Goal: Transaction & Acquisition: Purchase product/service

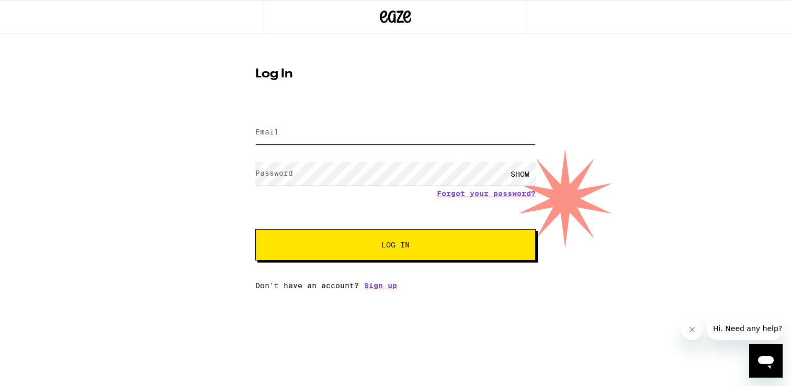
type input "[EMAIL_ADDRESS][DOMAIN_NAME]"
click at [399, 254] on button "Log In" at bounding box center [395, 244] width 280 height 31
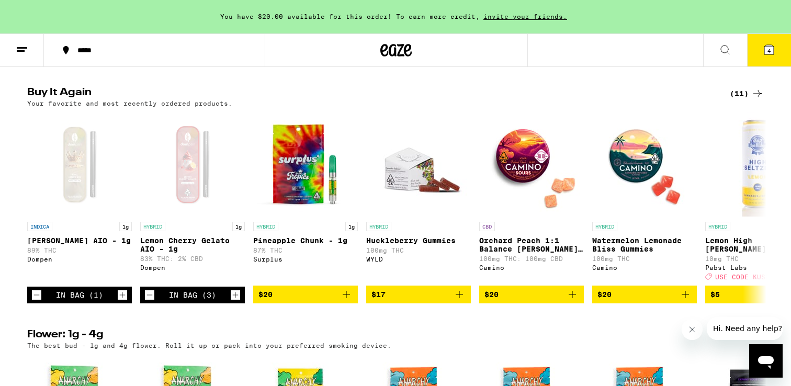
scroll to position [823, 0]
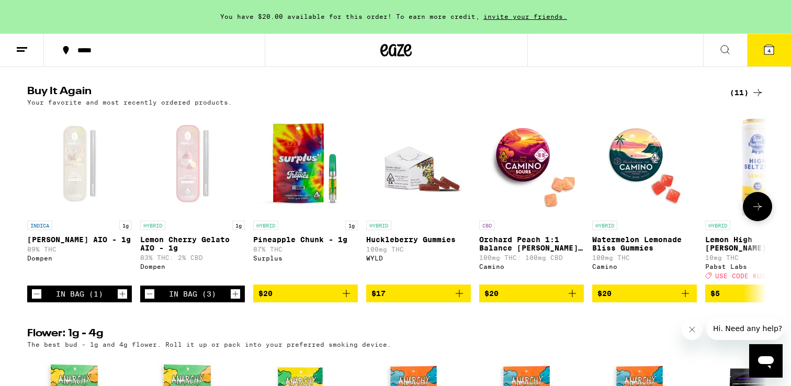
click at [753, 213] on icon at bounding box center [757, 206] width 13 height 13
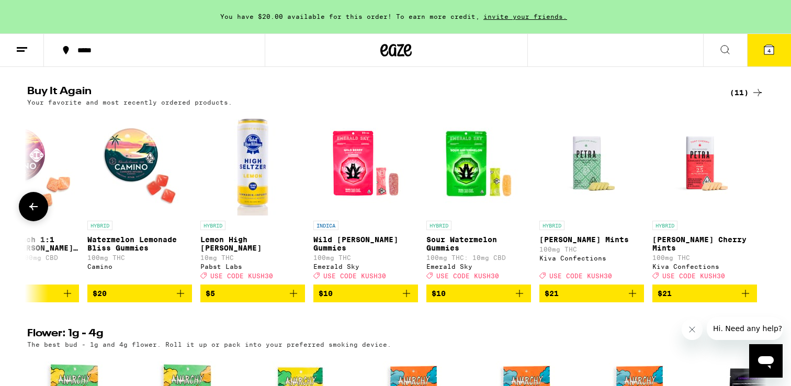
scroll to position [0, 506]
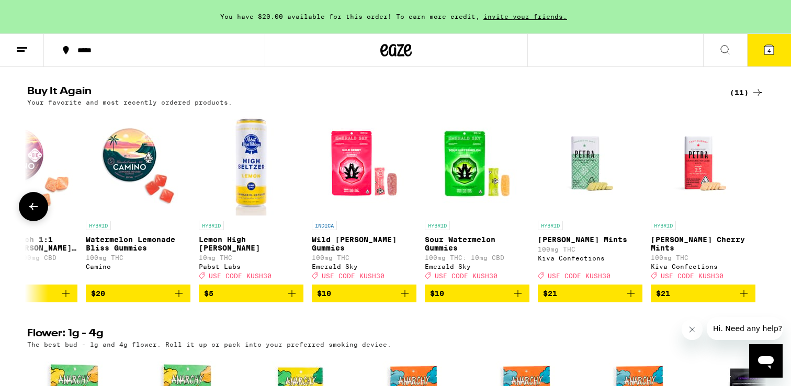
click at [29, 213] on icon at bounding box center [33, 206] width 13 height 13
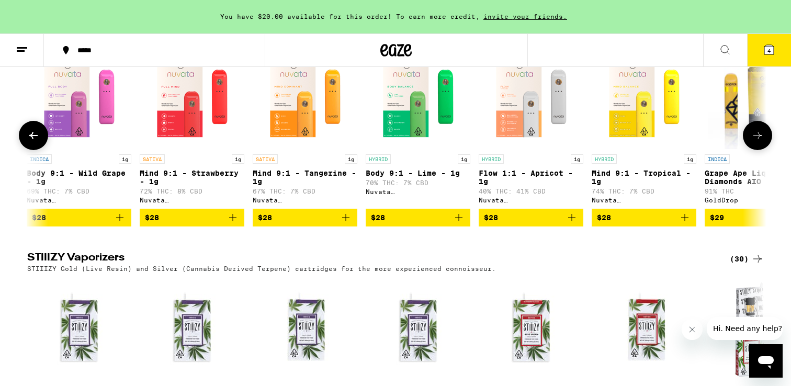
scroll to position [0, 340]
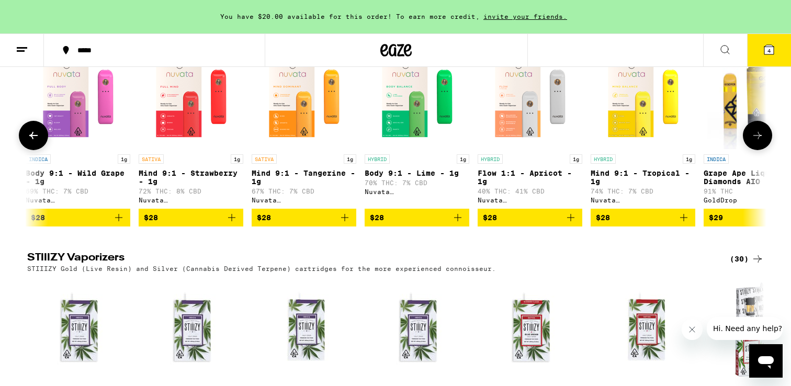
click at [457, 224] on icon "Add to bag" at bounding box center [457, 217] width 13 height 13
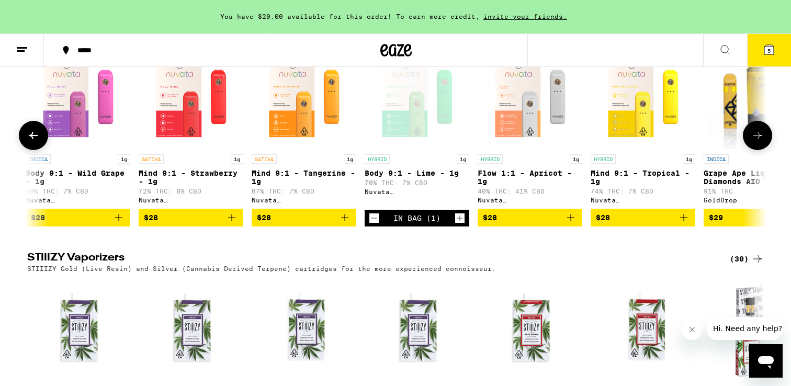
click at [457, 224] on icon "Increment" at bounding box center [459, 218] width 9 height 13
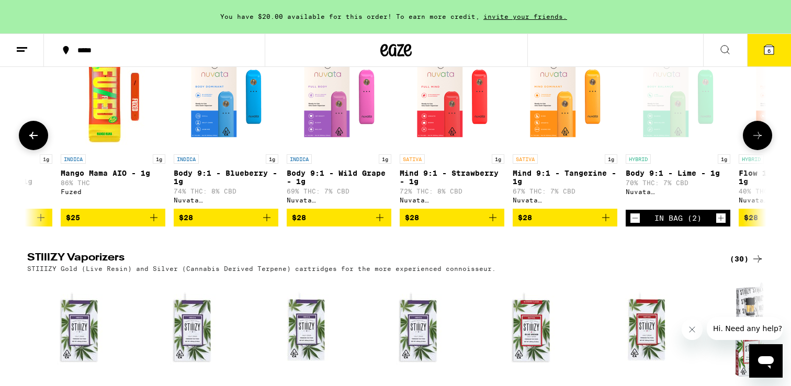
scroll to position [0, 80]
click at [266, 221] on icon "Add to bag" at bounding box center [265, 217] width 7 height 7
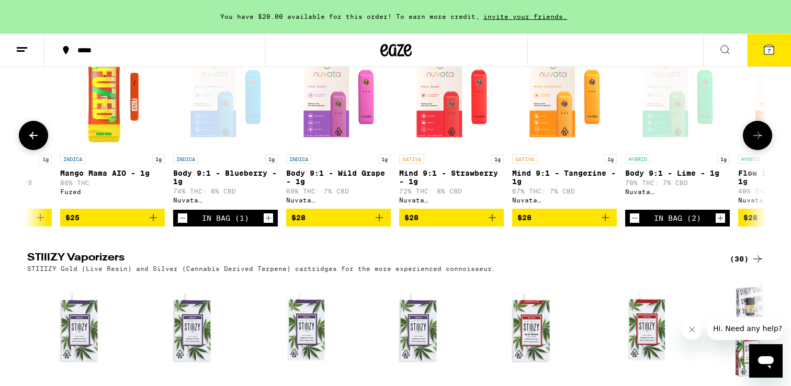
click at [381, 224] on icon "Add to bag" at bounding box center [379, 217] width 13 height 13
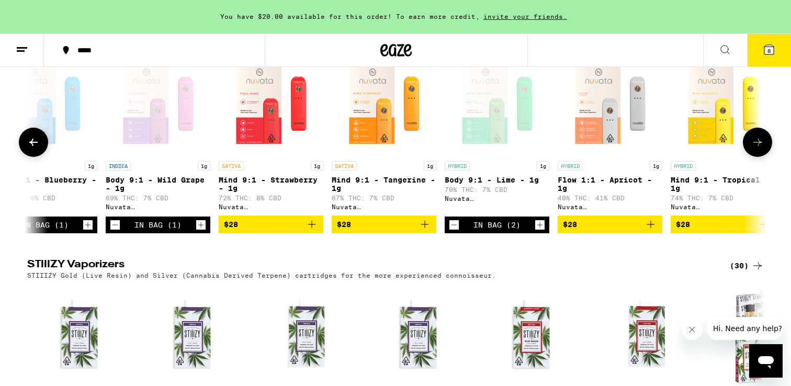
scroll to position [0, 248]
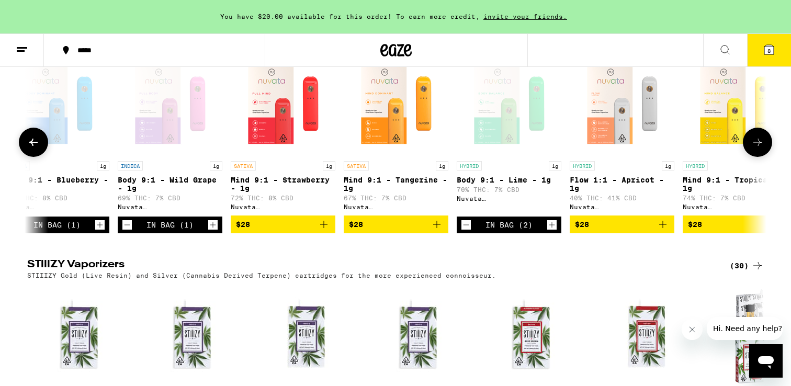
click at [172, 147] on div "Open page for Body 9:1 - Wild Grape - 1g from Nuvata (CA)" at bounding box center [170, 103] width 105 height 105
click at [73, 156] on div "Open page for Body 9:1 - Blueberry - 1g from Nuvata (CA)" at bounding box center [57, 103] width 105 height 105
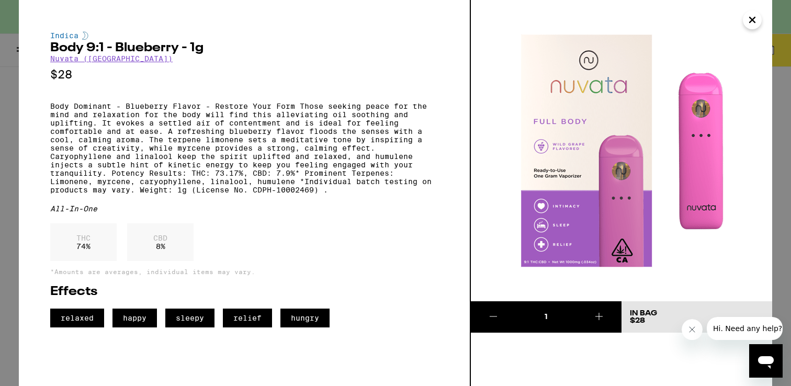
click at [20, 127] on div "Indica Body 9:1 - Blueberry - 1g Nuvata ([GEOGRAPHIC_DATA]) $28 Body Dominant -…" at bounding box center [245, 193] width 452 height 386
click at [757, 15] on icon "Close" at bounding box center [752, 20] width 13 height 16
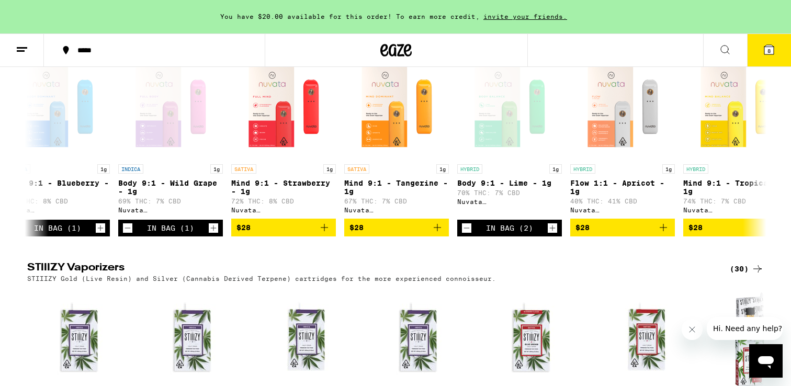
scroll to position [1847, 0]
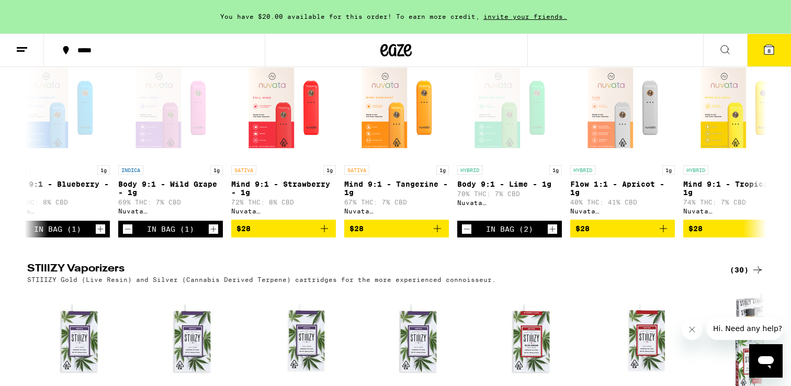
click at [765, 50] on icon at bounding box center [768, 49] width 9 height 9
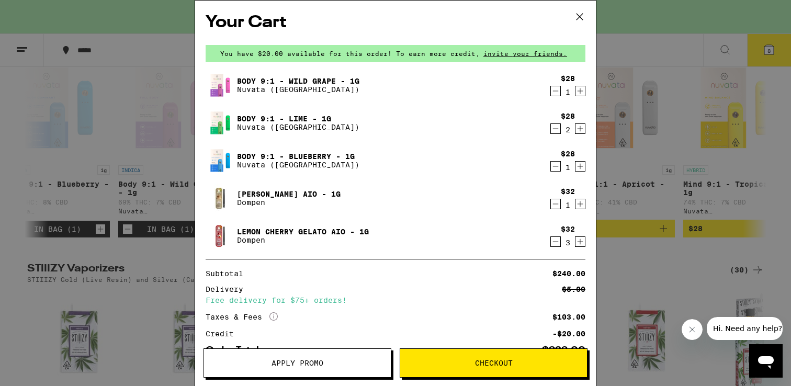
click at [555, 241] on icon "Decrement" at bounding box center [555, 241] width 9 height 13
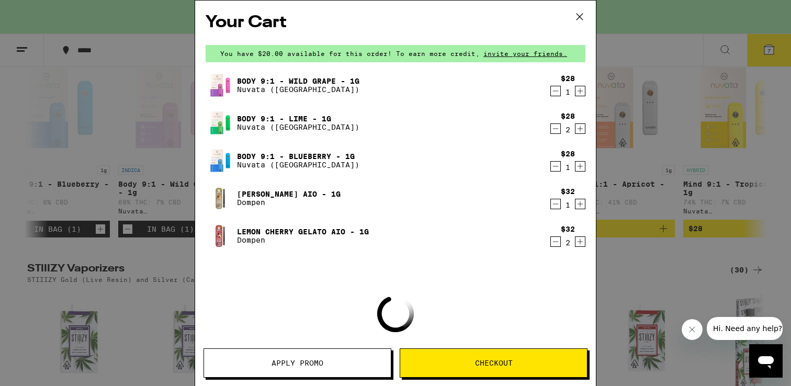
click at [555, 241] on icon "Decrement" at bounding box center [555, 241] width 9 height 13
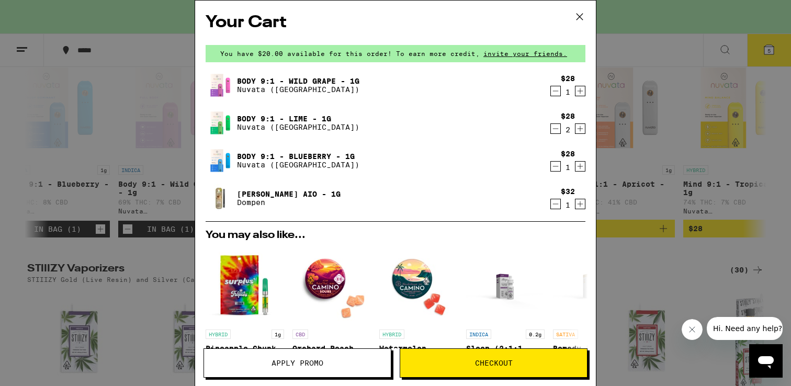
click at [555, 202] on icon "Decrement" at bounding box center [555, 204] width 9 height 13
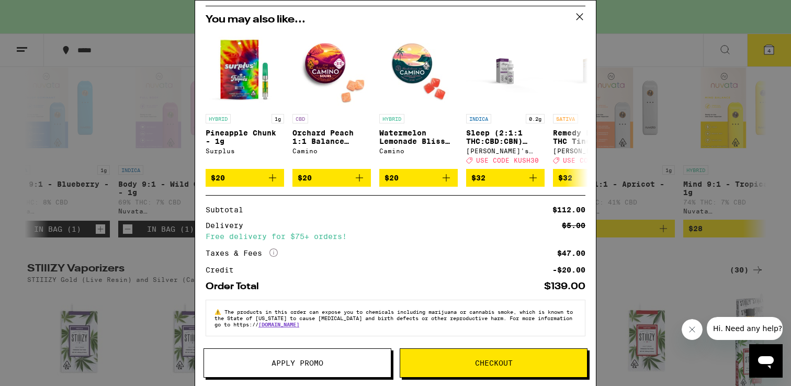
scroll to position [186, 0]
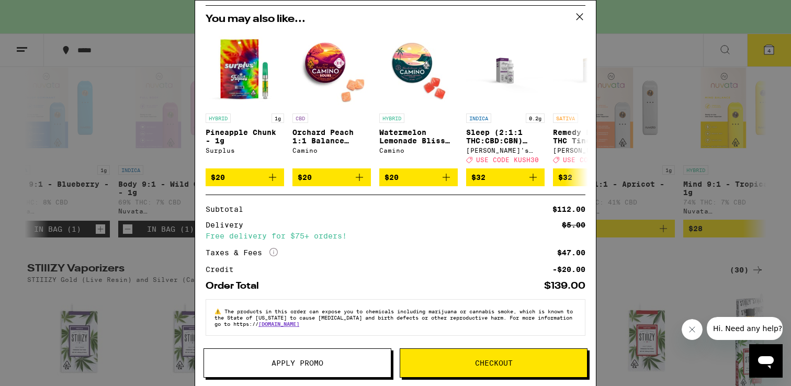
click at [493, 363] on span "Checkout" at bounding box center [494, 362] width 38 height 7
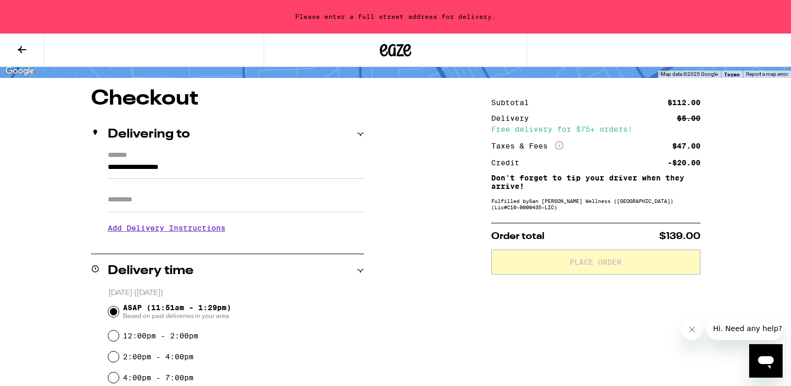
scroll to position [73, 0]
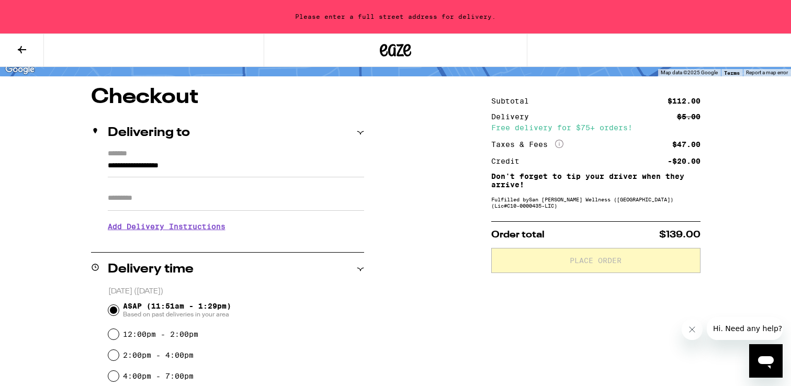
click at [157, 166] on input "**********" at bounding box center [236, 168] width 256 height 18
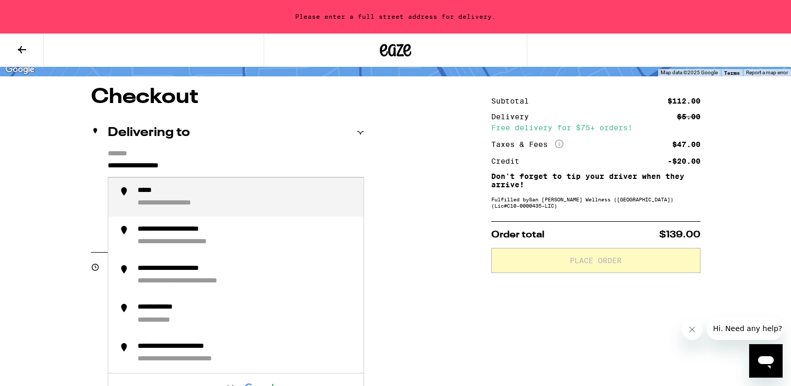
click at [107, 167] on div "**********" at bounding box center [227, 195] width 273 height 90
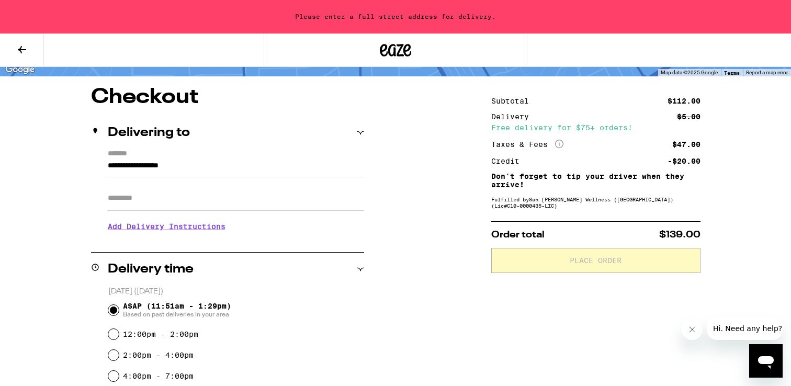
click at [107, 167] on div "**********" at bounding box center [227, 195] width 273 height 90
click at [109, 165] on input "**********" at bounding box center [236, 168] width 256 height 18
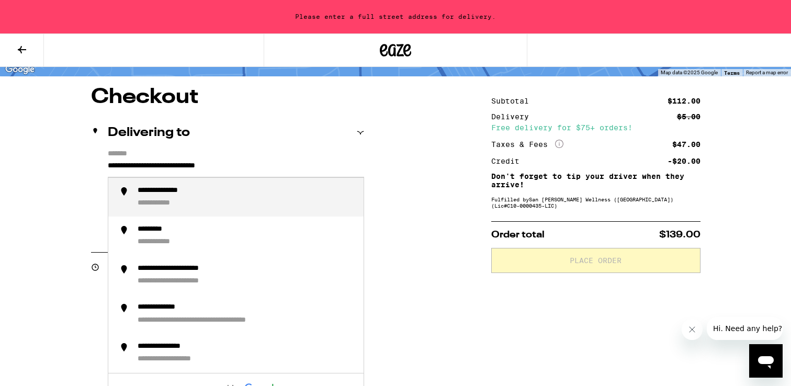
click at [179, 191] on div "**********" at bounding box center [173, 191] width 71 height 10
type input "**********"
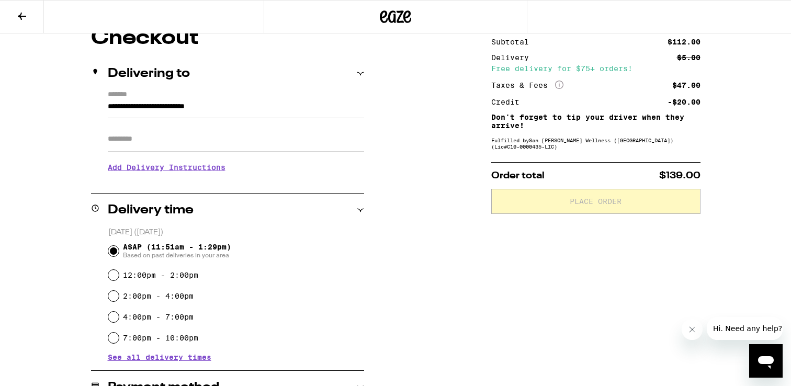
scroll to position [99, 0]
